Goal: Navigation & Orientation: Find specific page/section

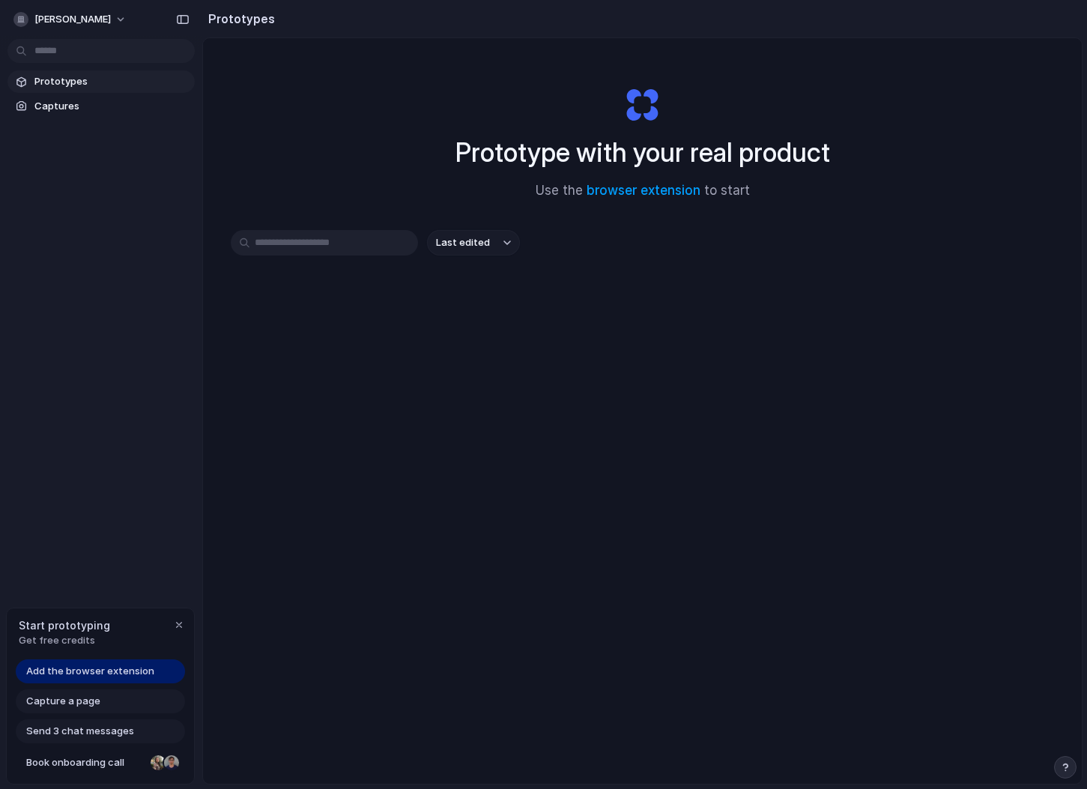
click at [548, 380] on div "Prototype with your real product Use the browser extension to start Last edited" at bounding box center [642, 450] width 878 height 825
click at [150, 669] on div "Add the browser extension" at bounding box center [100, 671] width 169 height 24
click at [148, 672] on span "Add the browser extension" at bounding box center [90, 671] width 128 height 15
click at [173, 630] on button "button" at bounding box center [179, 625] width 18 height 18
